Goal: Task Accomplishment & Management: Use online tool/utility

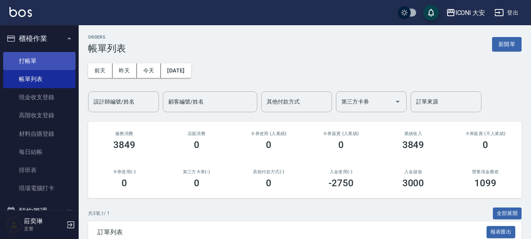
click at [36, 62] on link "打帳單" at bounding box center [39, 61] width 72 height 18
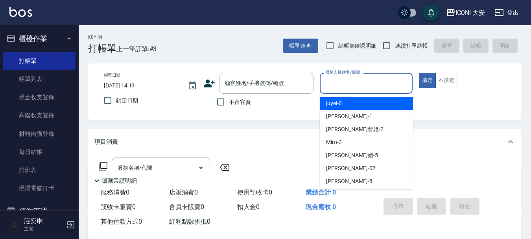
click at [338, 84] on div "服務人員姓名/編號 服務人員姓名/編號" at bounding box center [366, 83] width 93 height 21
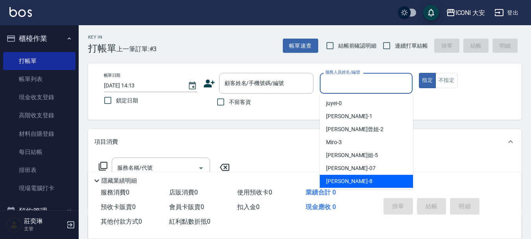
click at [334, 178] on span "Yulisa -8" at bounding box center [349, 181] width 46 height 8
type input "Yulisa-8"
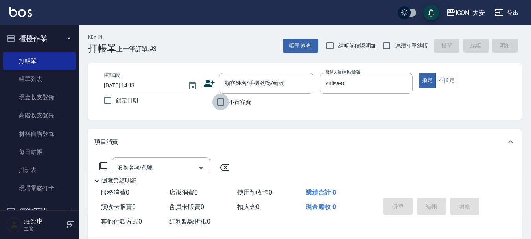
click at [219, 101] on input "不留客資" at bounding box center [220, 102] width 17 height 17
checkbox input "true"
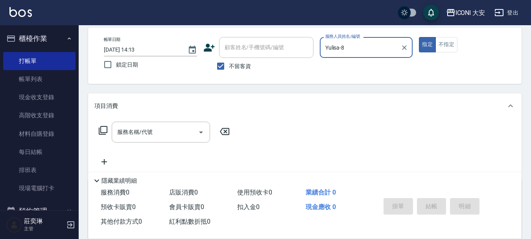
scroll to position [79, 0]
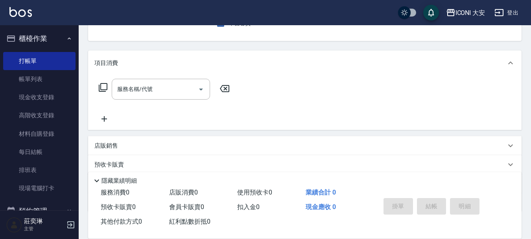
click at [103, 87] on icon at bounding box center [102, 87] width 9 height 9
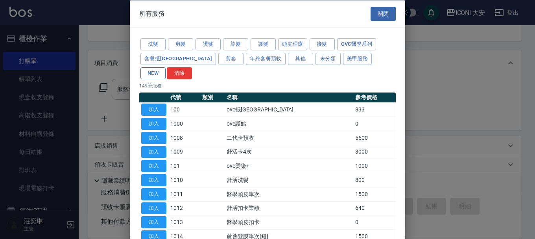
click at [165, 67] on button "NEW" at bounding box center [152, 73] width 25 height 12
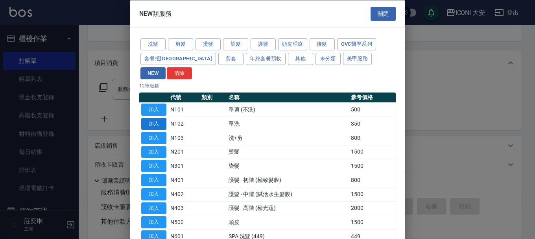
click at [158, 118] on button "加入" at bounding box center [153, 124] width 25 height 12
type input "單洗(N102)"
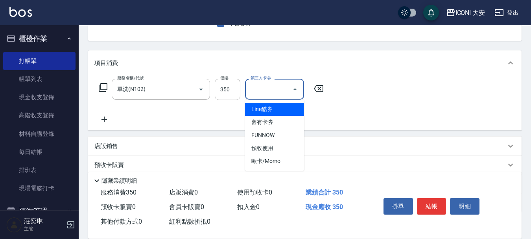
click at [269, 90] on input "第三方卡券" at bounding box center [268, 89] width 40 height 14
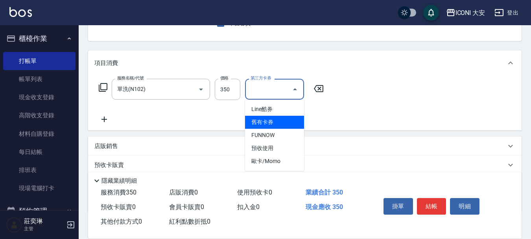
click at [272, 121] on span "舊有卡券" at bounding box center [274, 122] width 59 height 13
type input "舊有卡券"
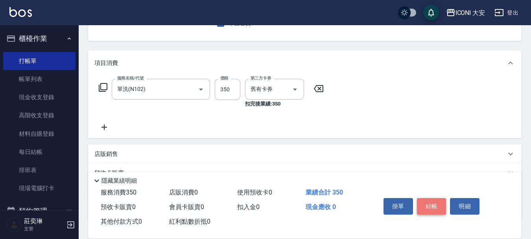
click at [430, 200] on button "結帳" at bounding box center [431, 206] width 29 height 17
